Goal: Information Seeking & Learning: Learn about a topic

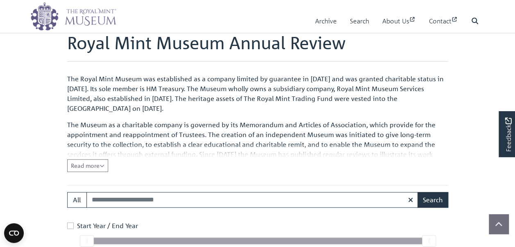
scroll to position [245, 0]
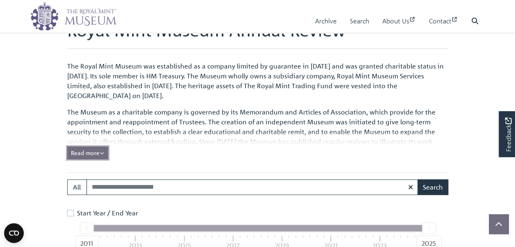
click at [102, 152] on icon "Read all of the content" at bounding box center [102, 153] width 5 height 6
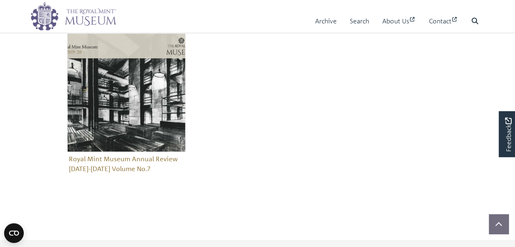
scroll to position [819, 0]
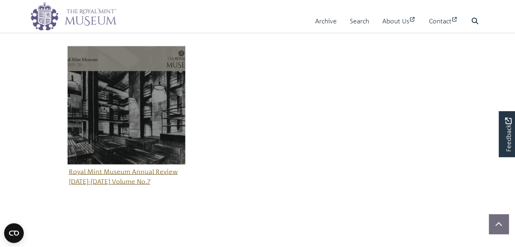
click at [123, 170] on figure "Royal Mint Museum Annual Review [DATE]-[DATE] Volume No.7" at bounding box center [126, 117] width 119 height 142
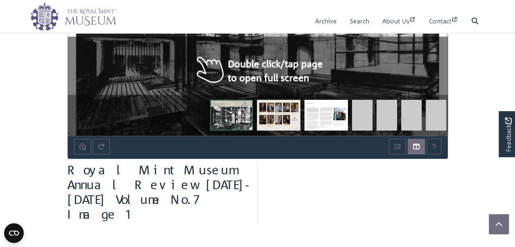
scroll to position [205, 0]
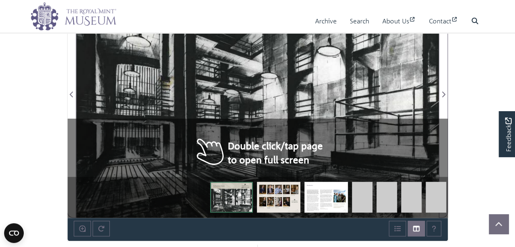
click at [275, 191] on img at bounding box center [278, 197] width 43 height 31
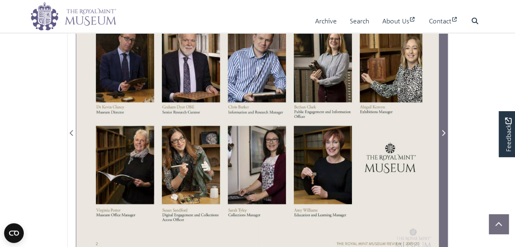
scroll to position [164, 0]
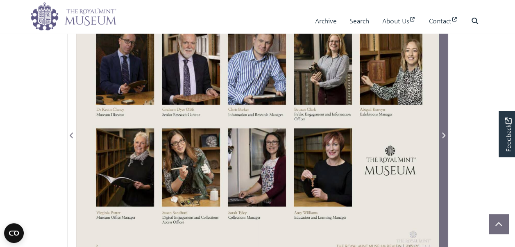
click at [443, 136] on icon "Next Page" at bounding box center [443, 135] width 4 height 7
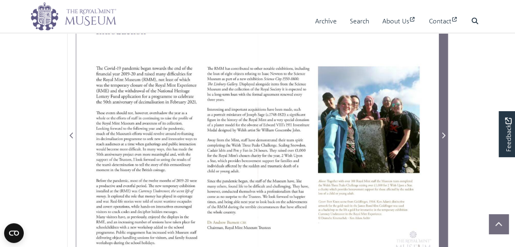
click at [443, 136] on icon "Next Page" at bounding box center [443, 135] width 4 height 7
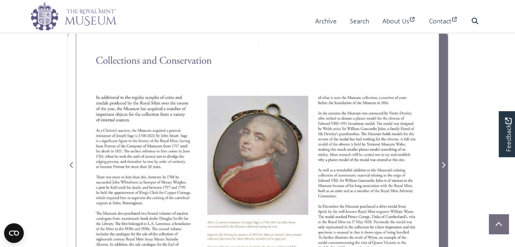
scroll to position [123, 0]
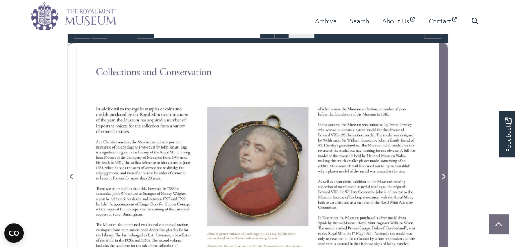
click at [445, 175] on icon "Next Page" at bounding box center [443, 176] width 3 height 6
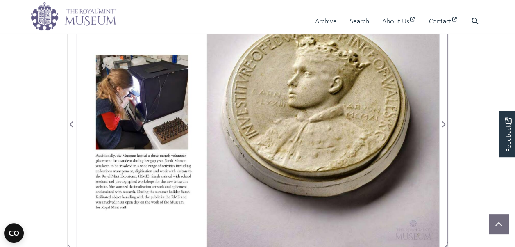
scroll to position [164, 0]
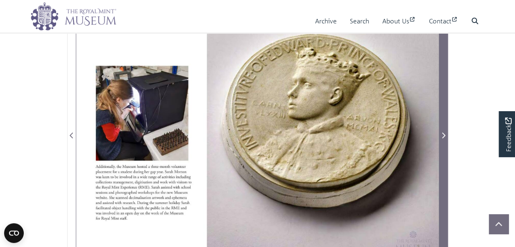
click at [443, 136] on icon "Next Page" at bounding box center [443, 135] width 3 height 6
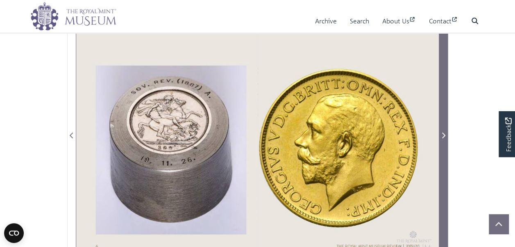
click at [443, 136] on icon "Next Page" at bounding box center [443, 135] width 3 height 6
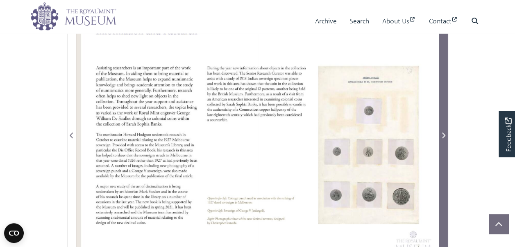
click at [443, 136] on icon "Next Page" at bounding box center [443, 135] width 4 height 7
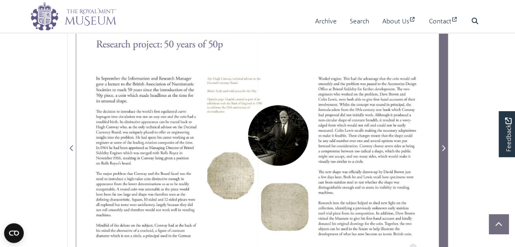
scroll to position [164, 0]
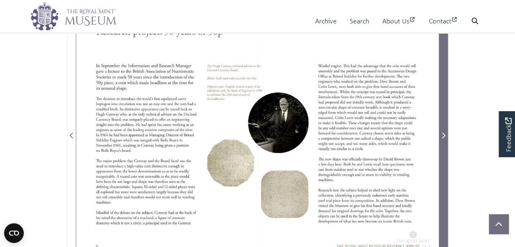
click at [443, 136] on icon "Next Page" at bounding box center [443, 135] width 4 height 7
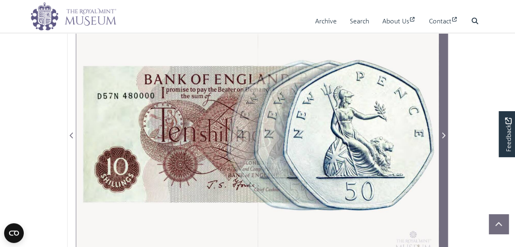
click at [443, 136] on icon "Next Page" at bounding box center [443, 135] width 4 height 7
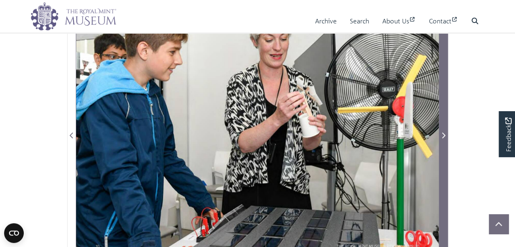
click at [443, 136] on icon "Next Page" at bounding box center [443, 135] width 4 height 7
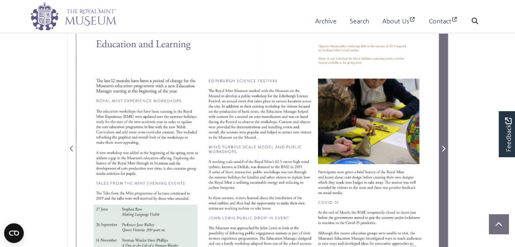
scroll to position [164, 0]
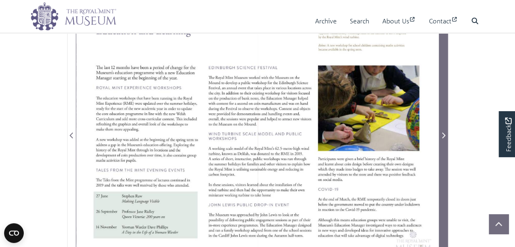
click at [443, 136] on icon "Next Page" at bounding box center [443, 135] width 4 height 7
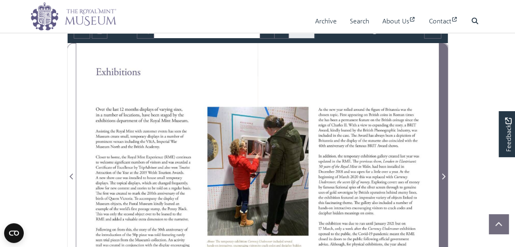
scroll to position [164, 0]
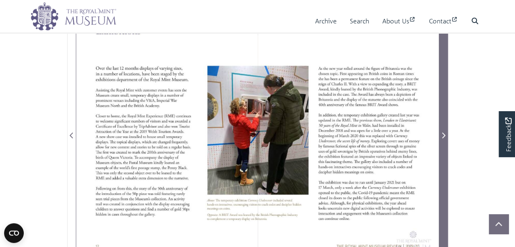
click at [443, 136] on icon "Next Page" at bounding box center [443, 135] width 4 height 7
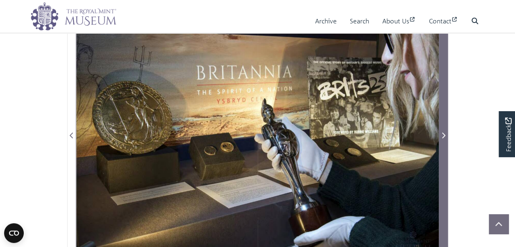
click at [443, 136] on icon "Next Page" at bounding box center [443, 135] width 4 height 7
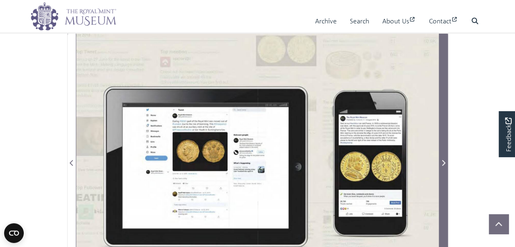
scroll to position [164, 0]
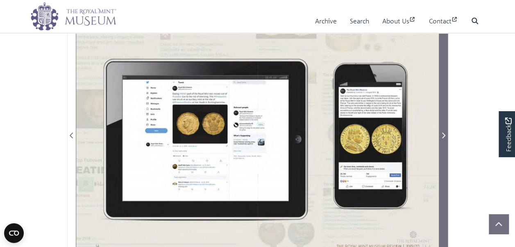
click at [443, 136] on icon "Next Page" at bounding box center [443, 135] width 4 height 7
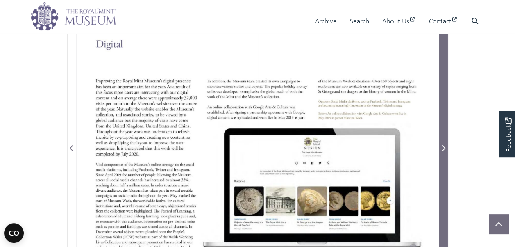
scroll to position [164, 0]
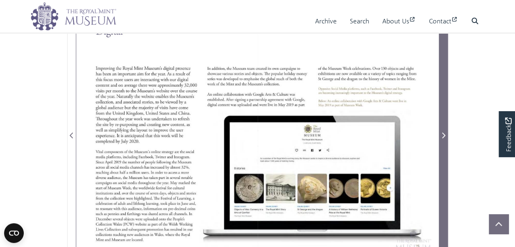
click at [443, 136] on icon "Next Page" at bounding box center [443, 135] width 4 height 7
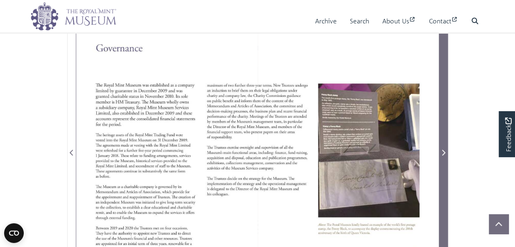
scroll to position [164, 0]
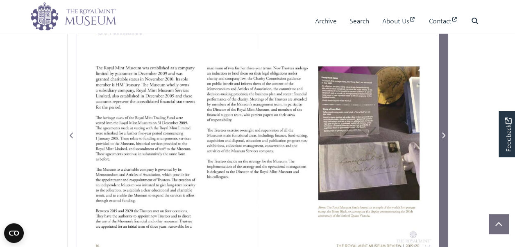
click at [443, 136] on icon "Next Page" at bounding box center [443, 135] width 4 height 7
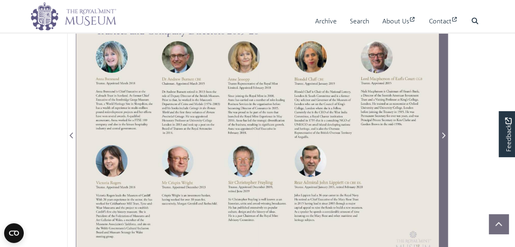
click at [443, 135] on icon "Next Page" at bounding box center [443, 135] width 3 height 6
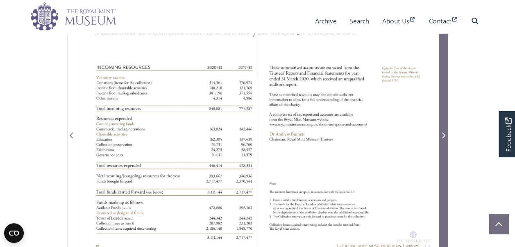
click at [444, 135] on icon "Next Page" at bounding box center [443, 135] width 3 height 6
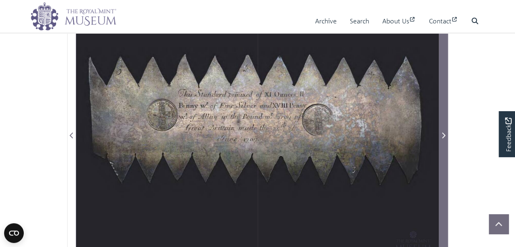
click at [444, 135] on icon "Next Page" at bounding box center [443, 135] width 3 height 6
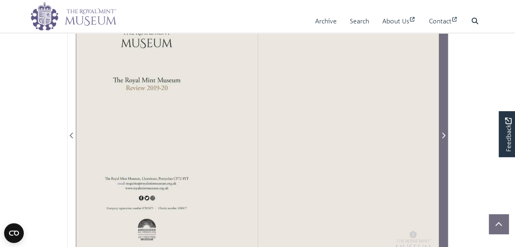
click at [444, 135] on icon "Next Page" at bounding box center [443, 135] width 3 height 6
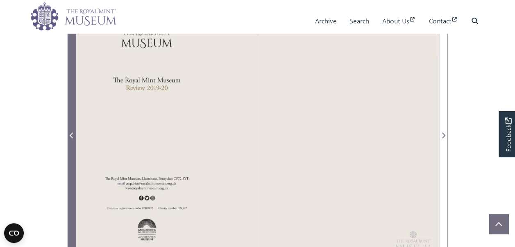
click at [71, 134] on icon "Previous Page" at bounding box center [71, 135] width 3 height 6
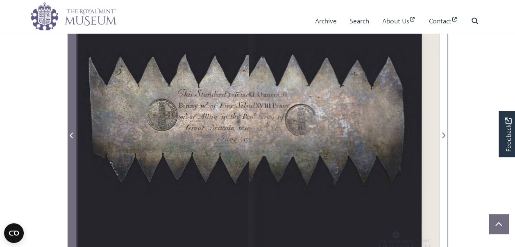
click at [71, 134] on icon "Previous Page" at bounding box center [71, 135] width 3 height 6
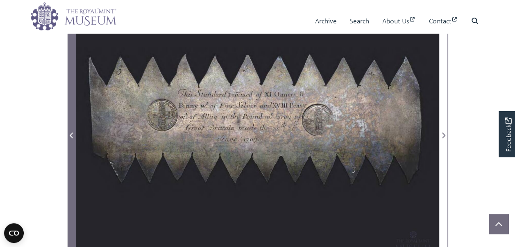
click at [71, 134] on icon "Previous Page" at bounding box center [71, 135] width 3 height 6
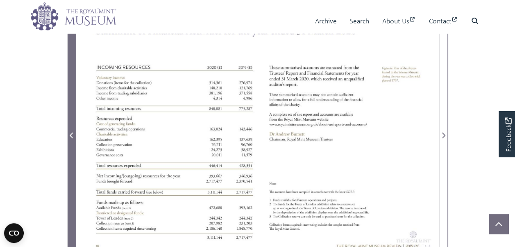
click at [71, 134] on icon "Previous Page" at bounding box center [71, 135] width 3 height 6
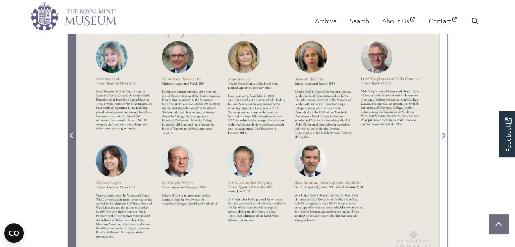
click at [71, 134] on icon "Previous Page" at bounding box center [71, 135] width 3 height 6
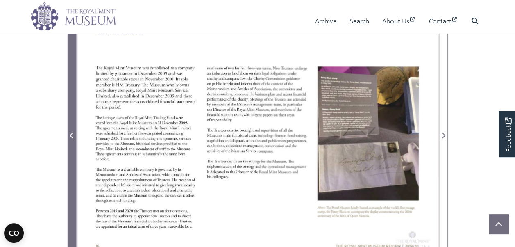
click at [71, 134] on icon "Previous Page" at bounding box center [71, 135] width 3 height 6
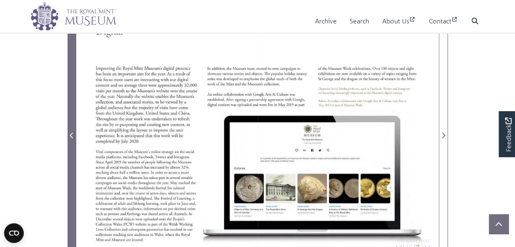
click at [71, 134] on icon "Previous Page" at bounding box center [71, 135] width 3 height 6
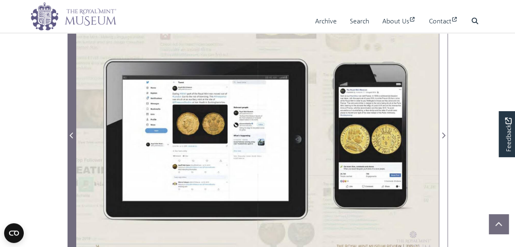
click at [72, 134] on icon "Previous Page" at bounding box center [72, 135] width 4 height 7
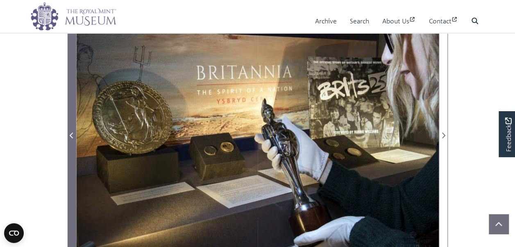
click at [72, 134] on icon "Previous Page" at bounding box center [72, 135] width 4 height 7
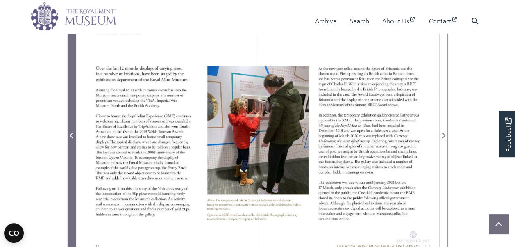
click at [72, 134] on icon "Previous Page" at bounding box center [72, 135] width 4 height 7
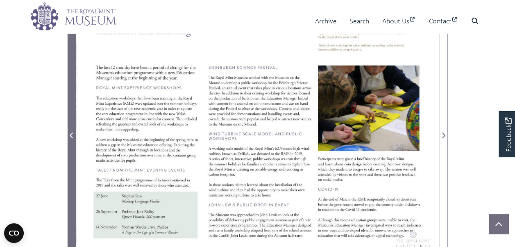
click at [72, 134] on icon "Previous Page" at bounding box center [72, 135] width 4 height 7
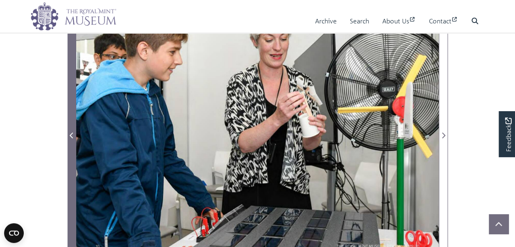
click at [72, 134] on icon "Previous Page" at bounding box center [72, 135] width 4 height 7
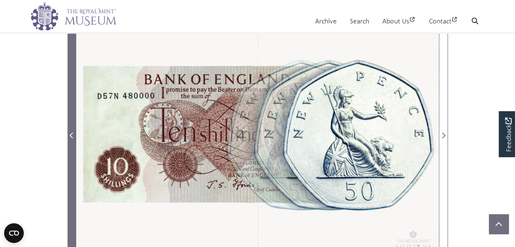
click at [72, 134] on icon "Previous Page" at bounding box center [72, 135] width 4 height 7
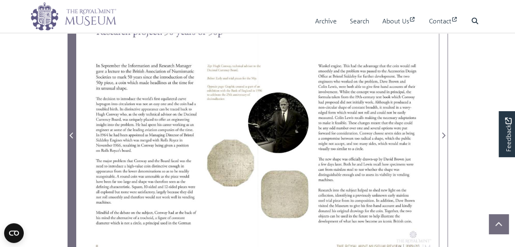
click at [72, 134] on icon "Previous Page" at bounding box center [72, 135] width 4 height 7
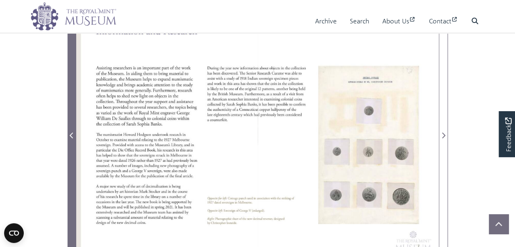
click at [72, 134] on icon "Previous Page" at bounding box center [72, 135] width 4 height 7
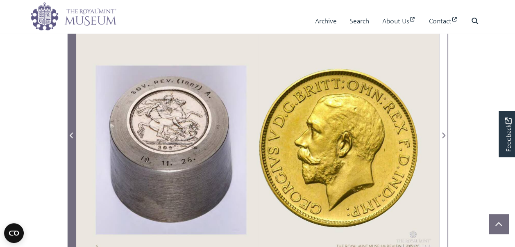
click at [72, 134] on icon "Previous Page" at bounding box center [72, 135] width 4 height 7
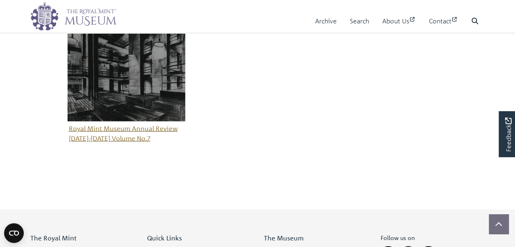
scroll to position [819, 0]
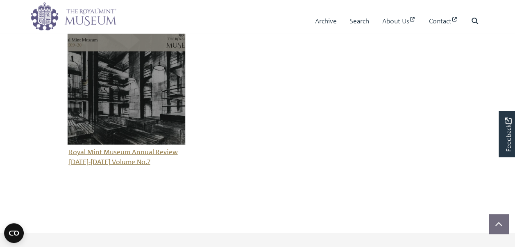
click at [116, 94] on img "Sub-collection" at bounding box center [126, 85] width 119 height 119
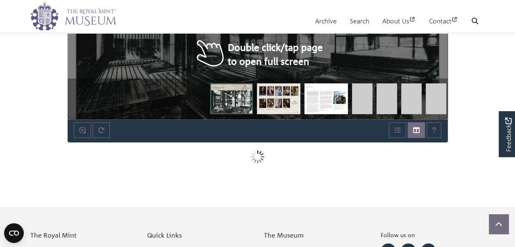
scroll to position [205, 0]
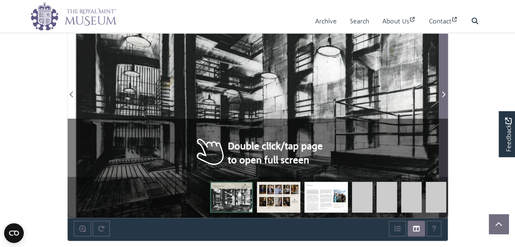
click at [443, 91] on icon "Next Page" at bounding box center [443, 94] width 4 height 7
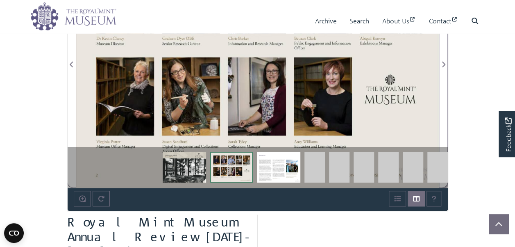
scroll to position [246, 0]
